Goal: Task Accomplishment & Management: Manage account settings

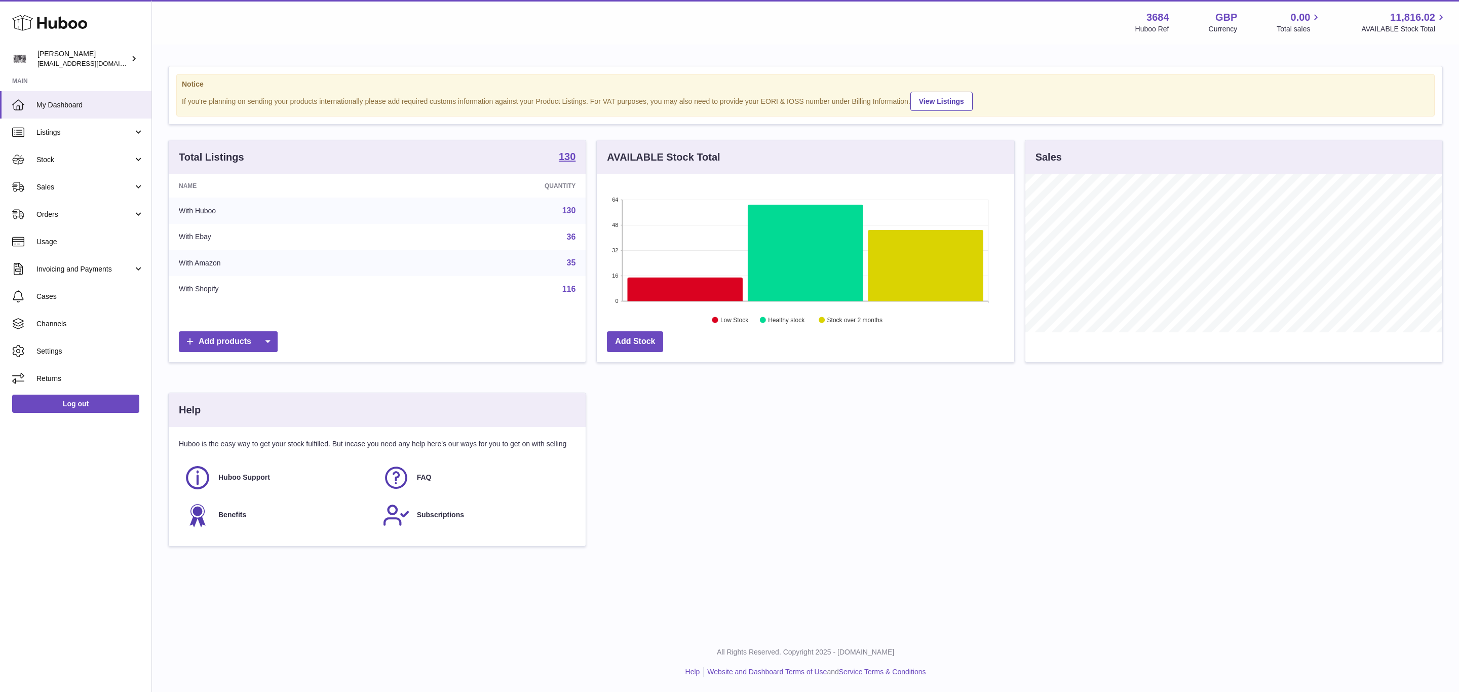
scroll to position [158, 416]
click at [66, 223] on link "Orders" at bounding box center [75, 214] width 151 height 27
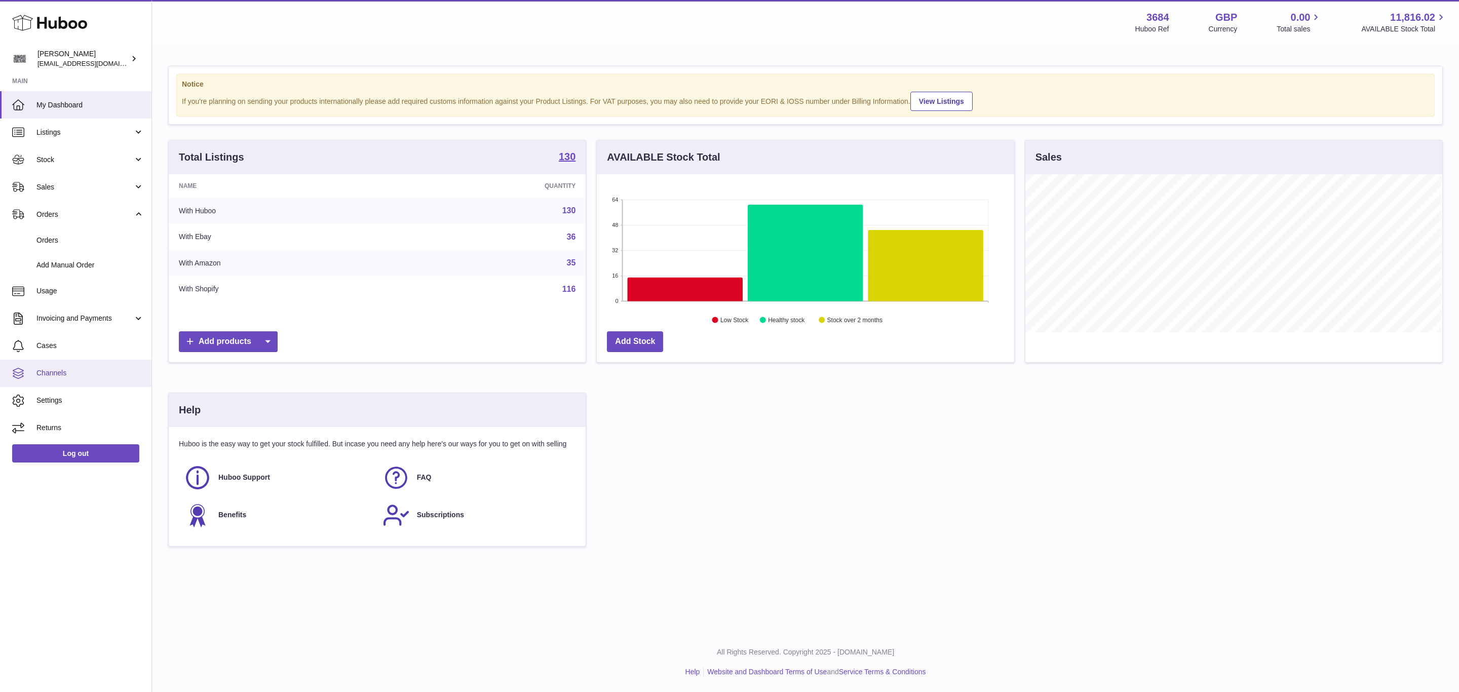
click at [84, 367] on link "Channels" at bounding box center [75, 373] width 151 height 27
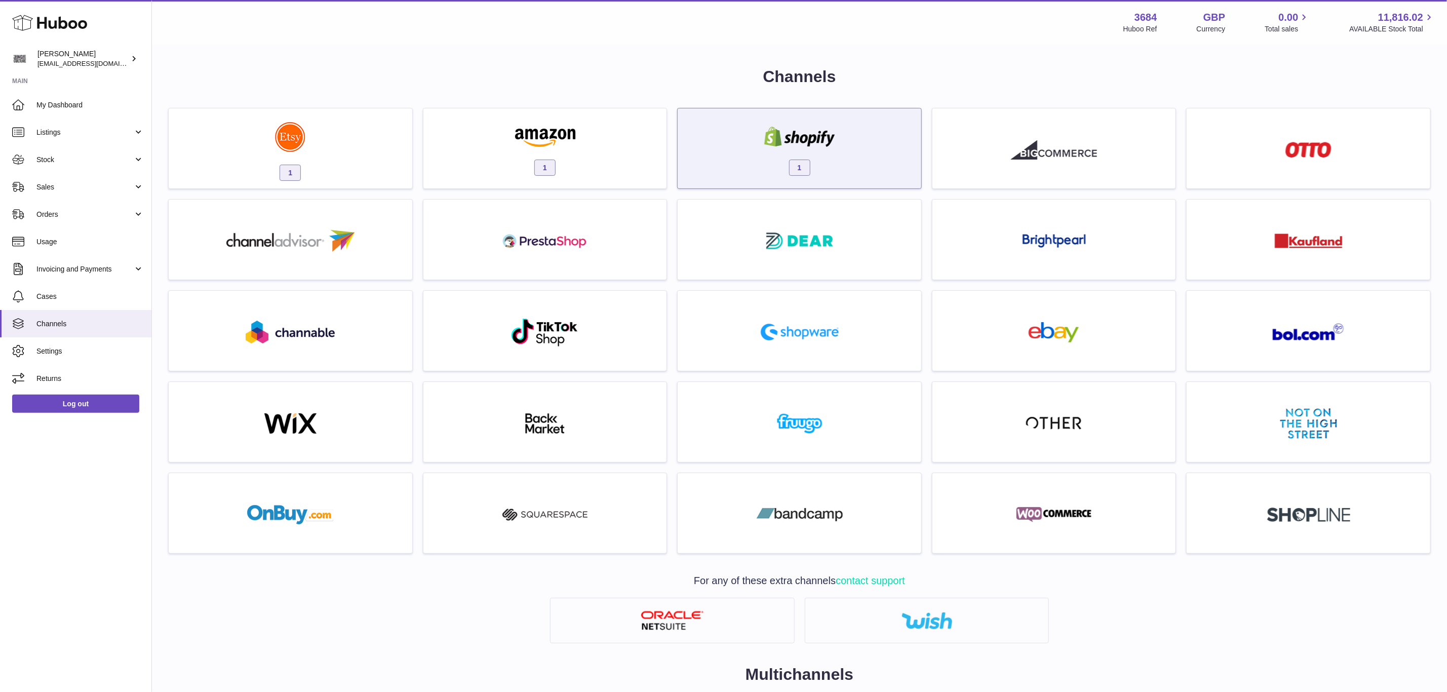
click at [768, 129] on img at bounding box center [800, 137] width 86 height 20
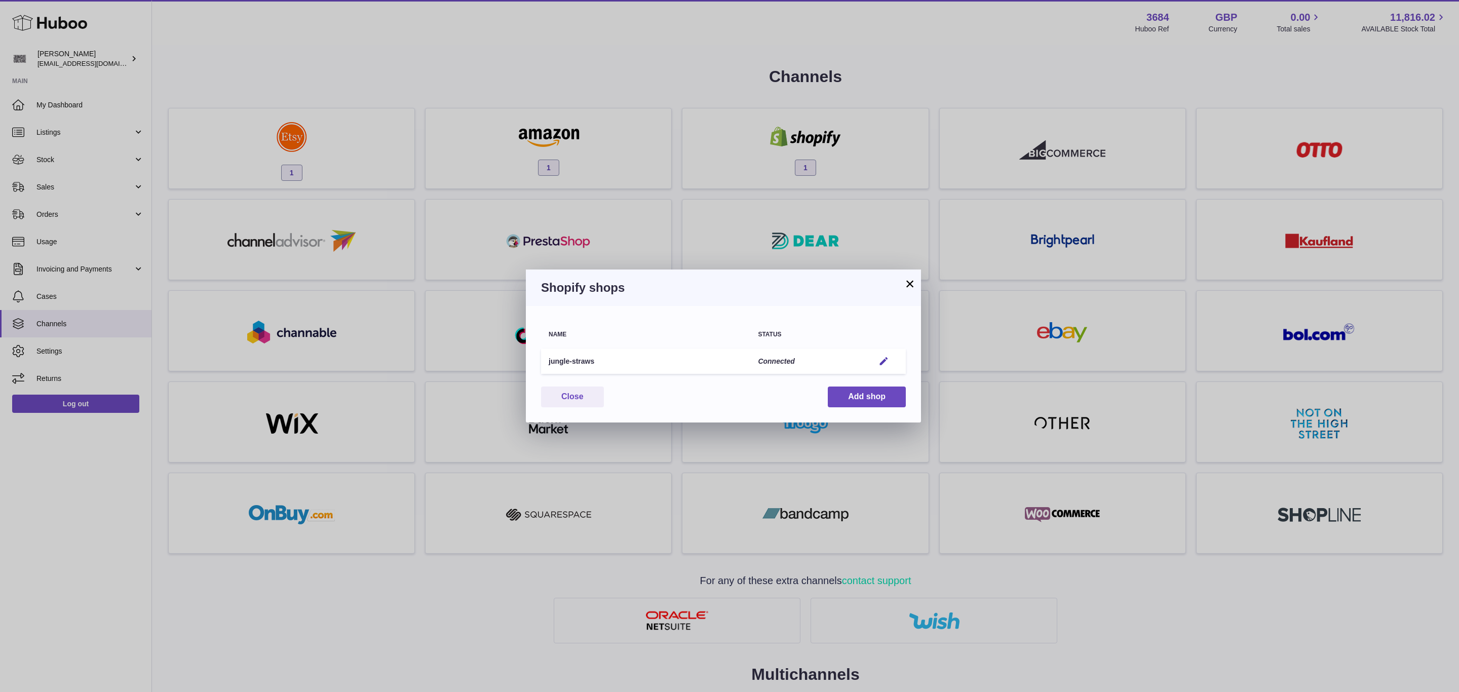
click at [889, 353] on td "Edit" at bounding box center [886, 362] width 39 height 26
click at [885, 359] on em "button" at bounding box center [884, 361] width 11 height 11
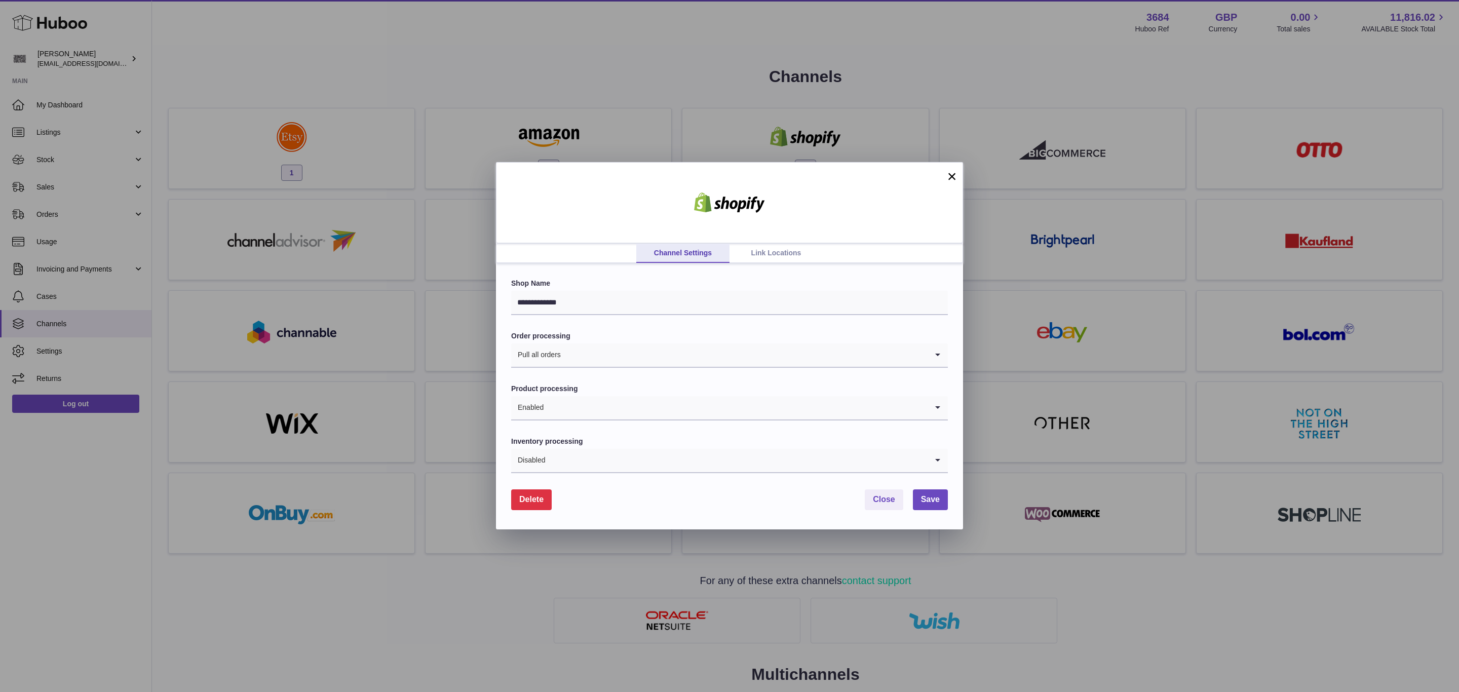
click at [774, 259] on link "Link Locations" at bounding box center [776, 253] width 93 height 19
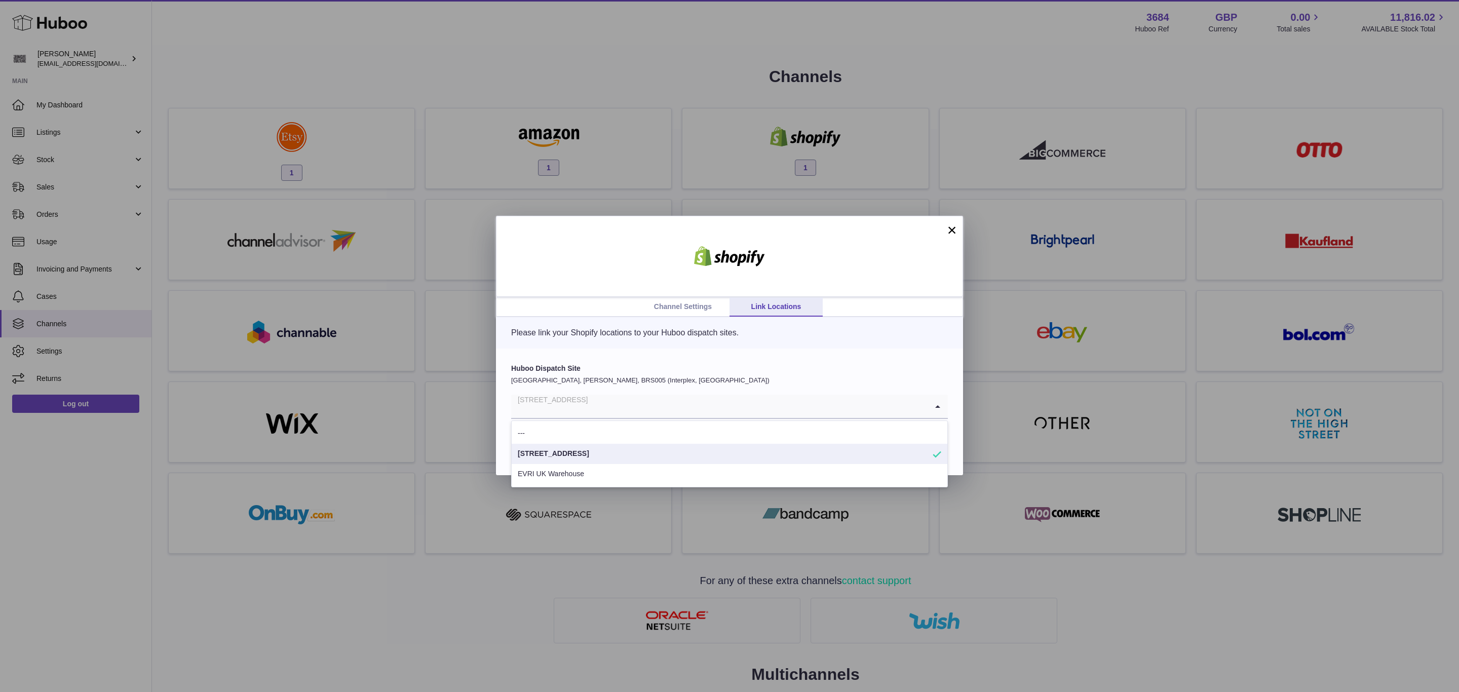
click at [624, 409] on input "Search for option" at bounding box center [719, 406] width 416 height 23
click at [642, 376] on p "United Kingdom, Bradley Stoke, BRS005 (Interplex, UK)" at bounding box center [729, 380] width 437 height 9
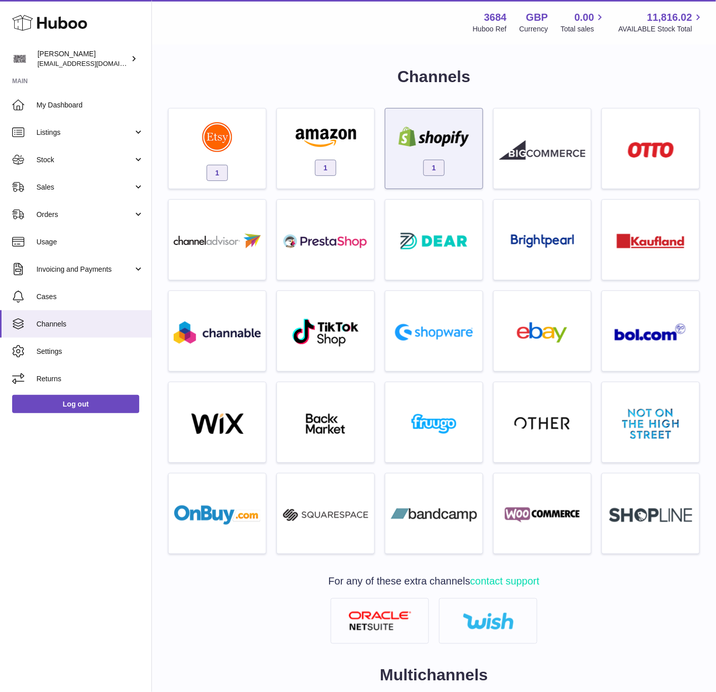
click at [428, 167] on span "1" at bounding box center [434, 168] width 21 height 16
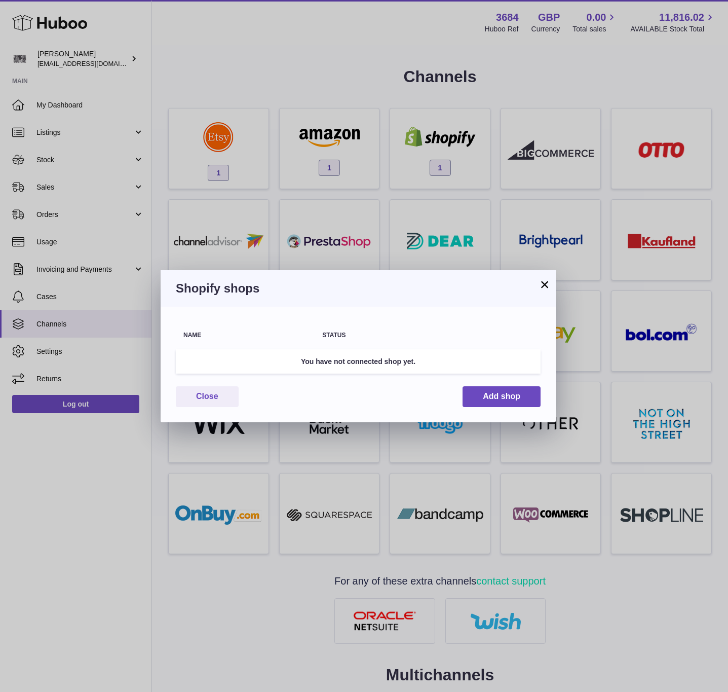
click at [541, 285] on button "×" at bounding box center [545, 284] width 12 height 12
